Goal: Task Accomplishment & Management: Manage account settings

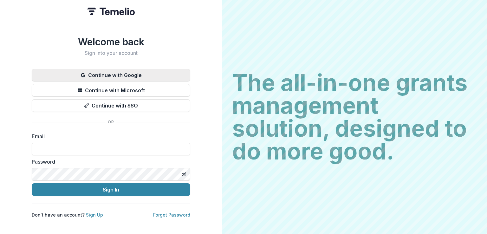
click at [122, 74] on button "Continue with Google" at bounding box center [111, 75] width 159 height 13
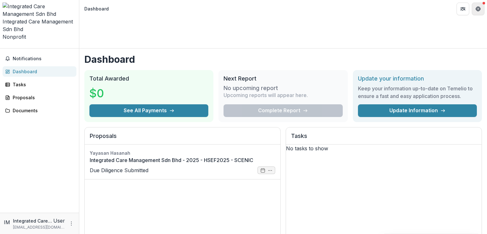
click at [481, 10] on button "Get Help" at bounding box center [478, 9] width 13 height 13
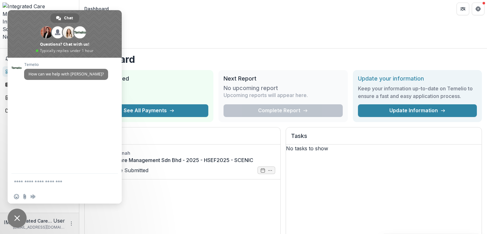
click at [11, 214] on span "Close chat" at bounding box center [17, 218] width 19 height 19
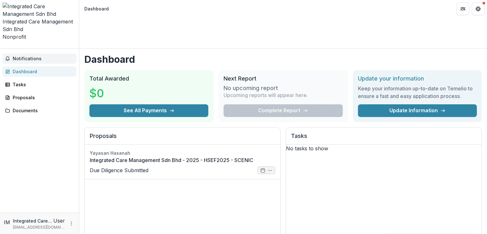
click at [28, 54] on button "Notifications" at bounding box center [40, 59] width 74 height 10
click at [263, 54] on h1 "Dashboard" at bounding box center [283, 59] width 398 height 11
click at [69, 227] on button "More" at bounding box center [72, 224] width 8 height 8
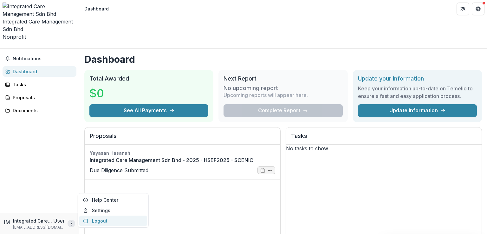
click at [103, 224] on button "Logout" at bounding box center [113, 221] width 68 height 10
